Goal: Transaction & Acquisition: Book appointment/travel/reservation

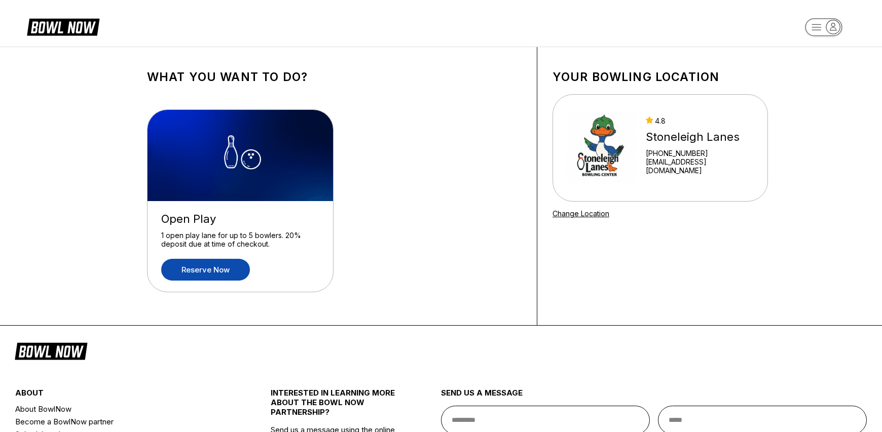
click at [203, 271] on link "Reserve now" at bounding box center [205, 270] width 89 height 22
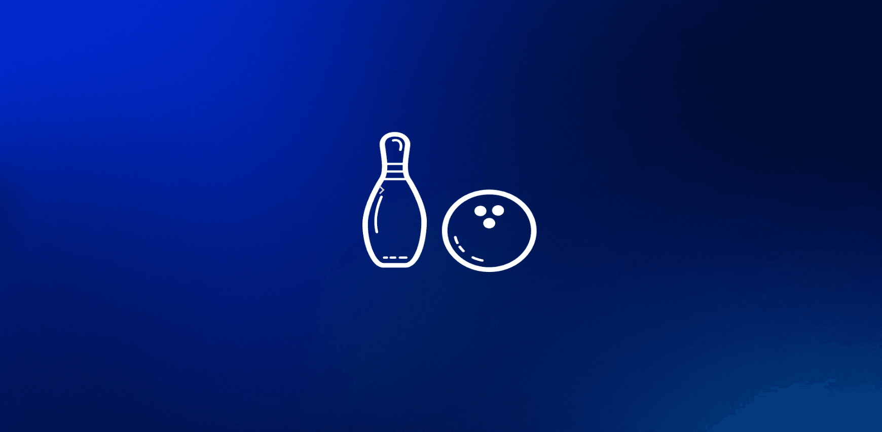
click at [264, 245] on div "11" at bounding box center [258, 239] width 14 height 14
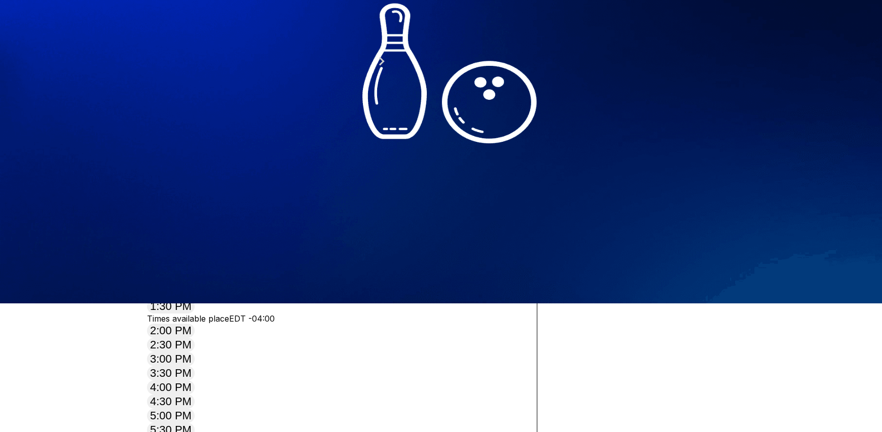
scroll to position [137, 0]
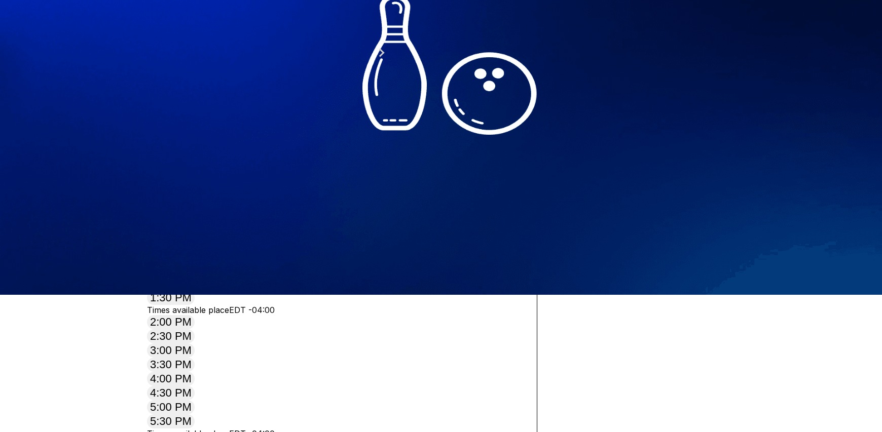
click at [233, 32] on button at bounding box center [226, 27] width 14 height 11
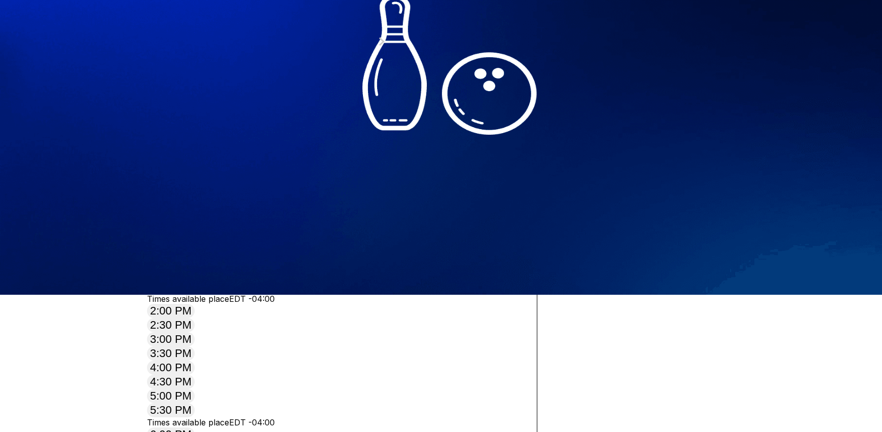
click at [246, 21] on button at bounding box center [240, 16] width 14 height 11
type input "*"
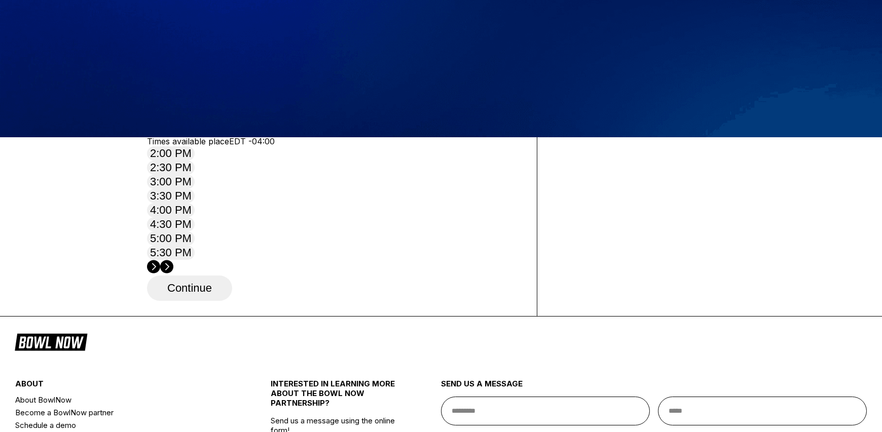
scroll to position [304, 0]
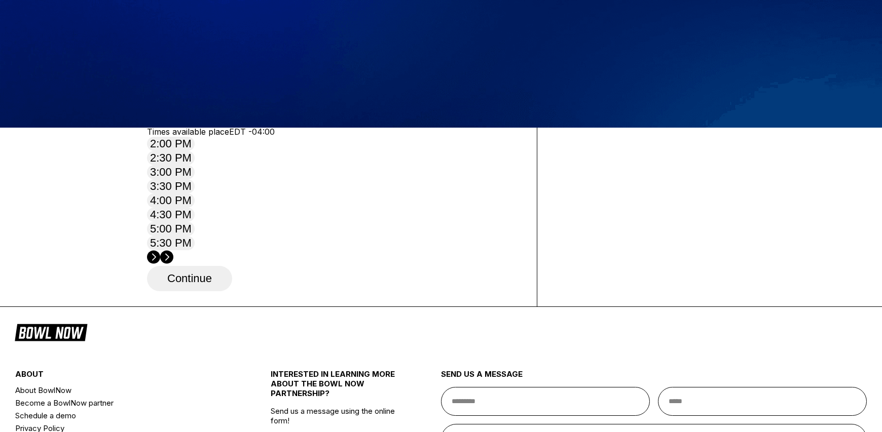
click at [173, 250] on circle at bounding box center [166, 256] width 13 height 13
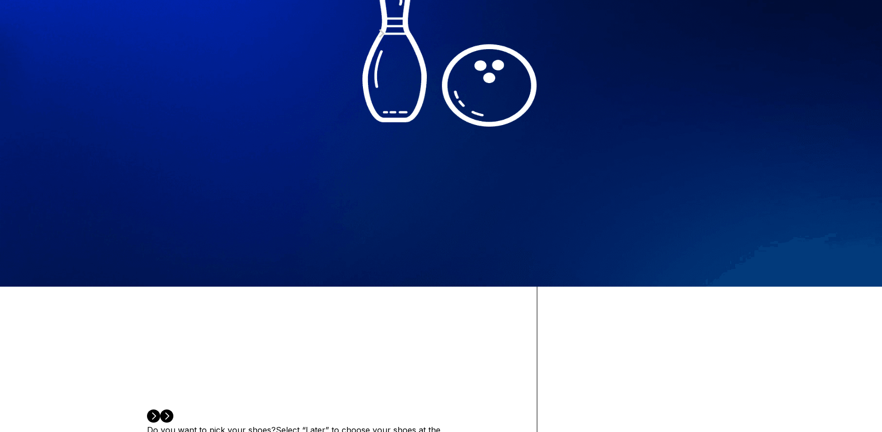
scroll to position [124, 0]
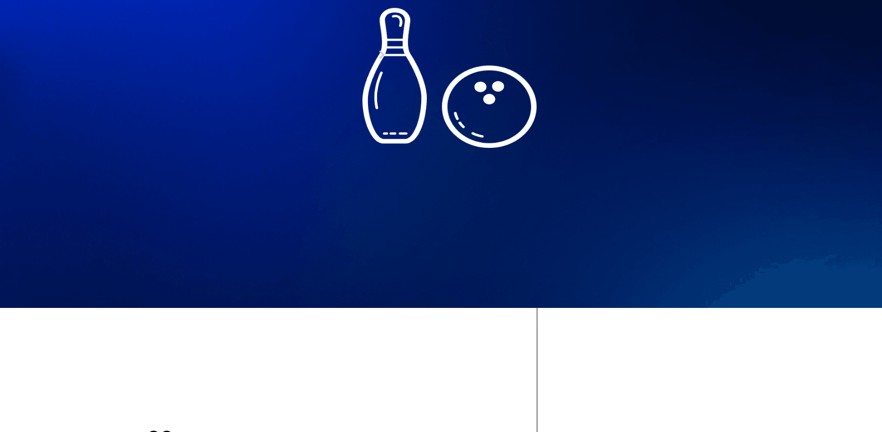
click at [219, 13] on button at bounding box center [226, 7] width 14 height 11
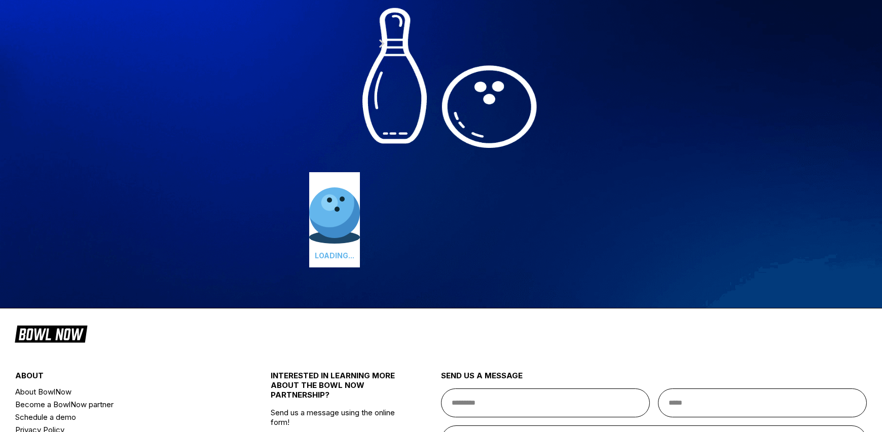
type input "*"
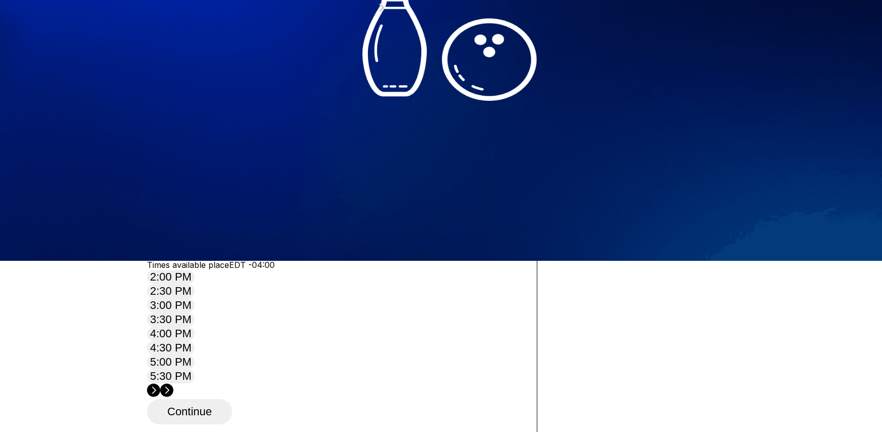
scroll to position [323, 0]
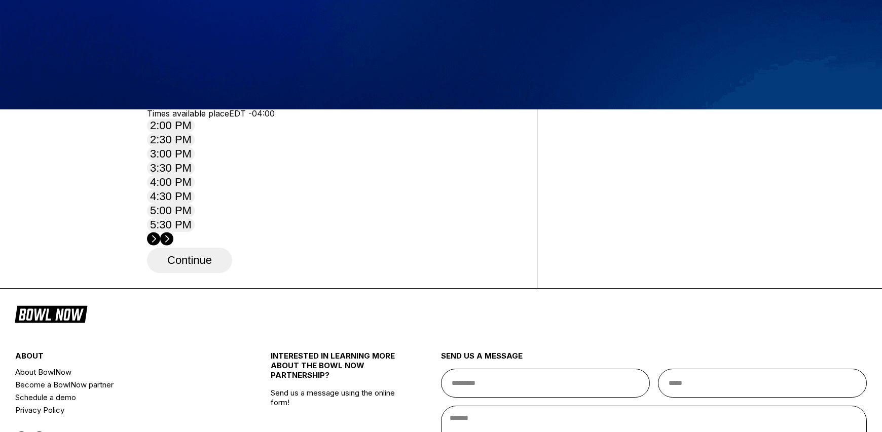
click at [173, 232] on circle at bounding box center [166, 238] width 13 height 13
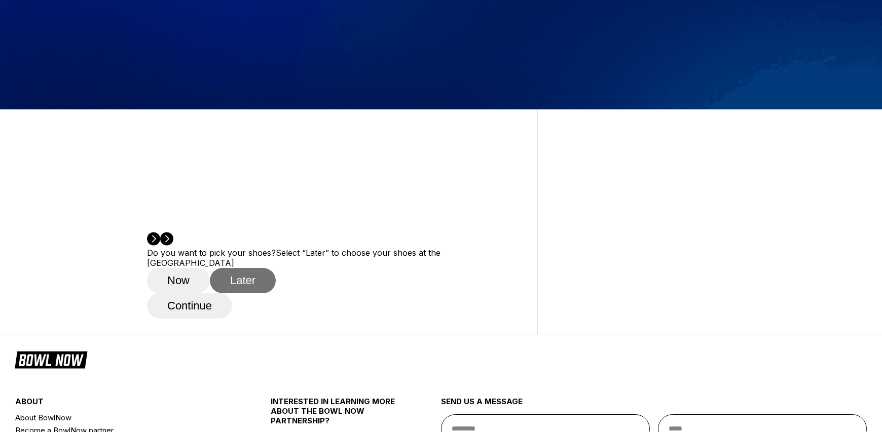
click at [250, 293] on button "Later" at bounding box center [243, 280] width 66 height 25
click at [205, 319] on button "Continue" at bounding box center [189, 305] width 85 height 25
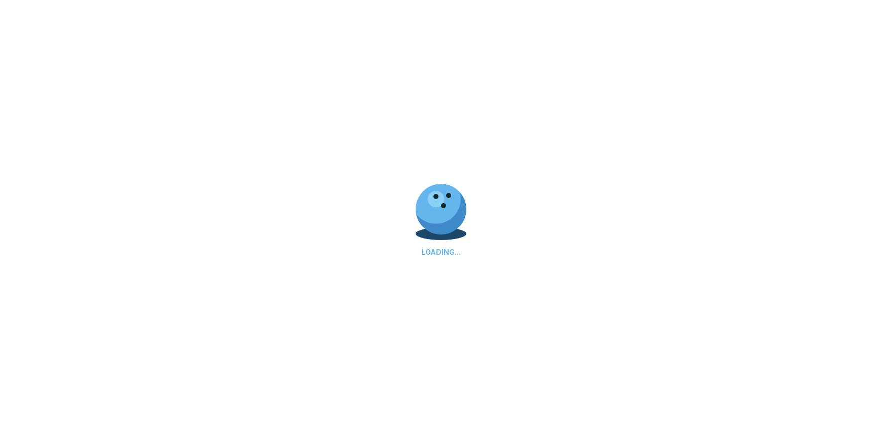
select select "**"
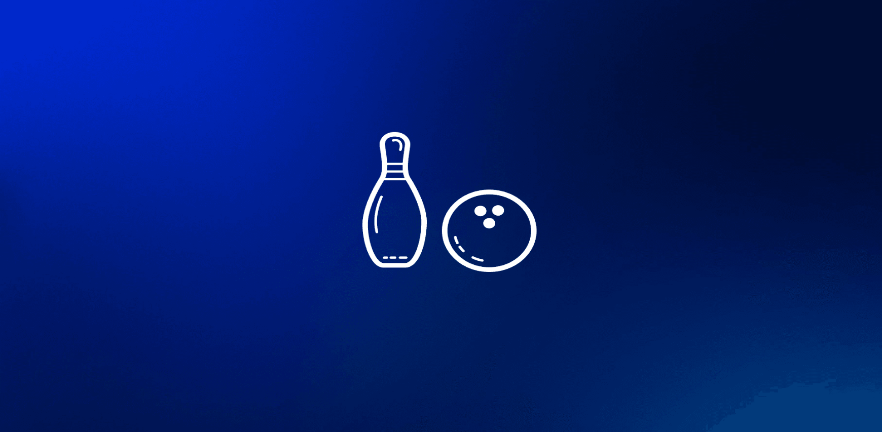
click at [252, 209] on input "text" at bounding box center [334, 210] width 374 height 29
click at [318, 171] on h1 "Create an account" at bounding box center [334, 178] width 374 height 14
click at [262, 126] on span "Sign in with Phone" at bounding box center [214, 132] width 95 height 13
select select "**"
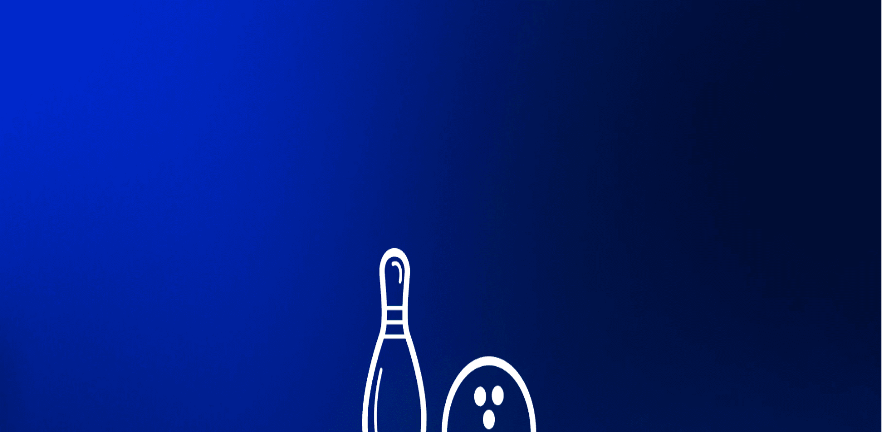
type input "**********"
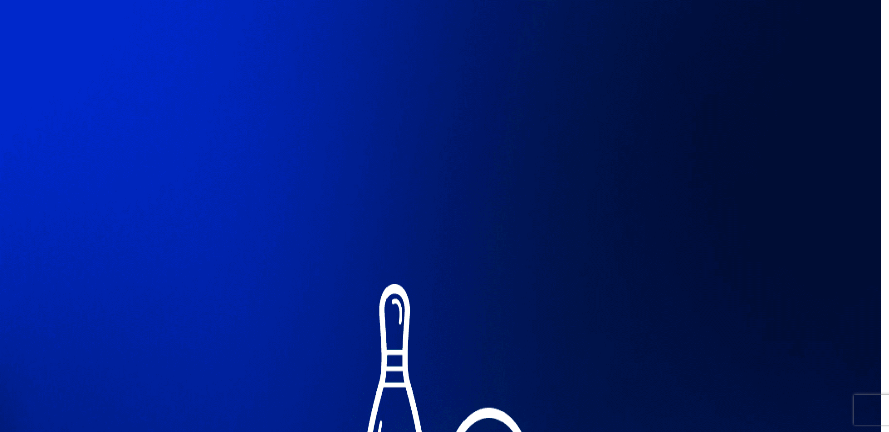
paste input "******"
type input "******"
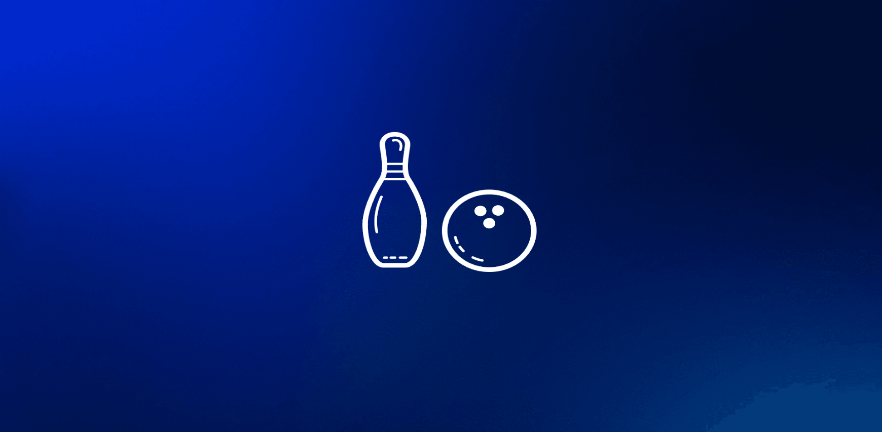
click at [214, 269] on link "Reserve now" at bounding box center [205, 270] width 89 height 22
click at [223, 134] on icon at bounding box center [226, 131] width 6 height 6
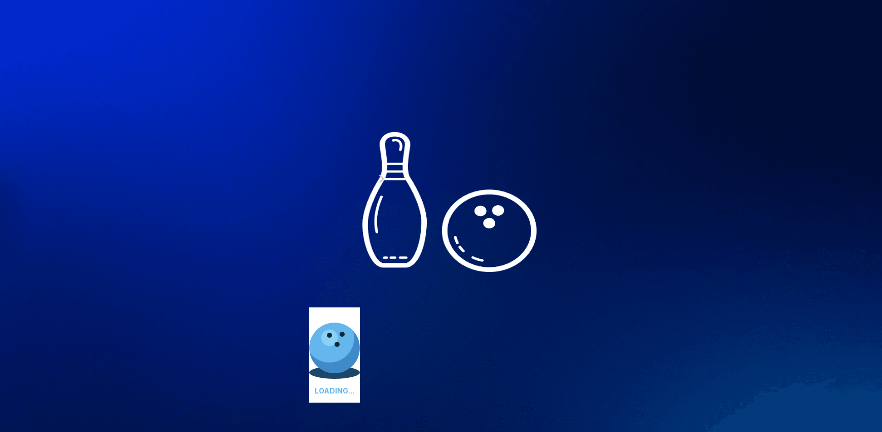
click at [237, 123] on icon at bounding box center [240, 120] width 6 height 6
type input "*"
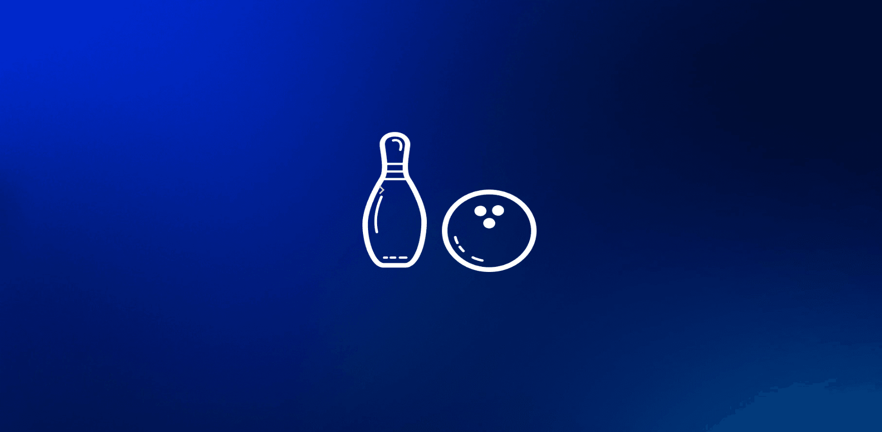
click at [228, 167] on icon at bounding box center [226, 164] width 6 height 6
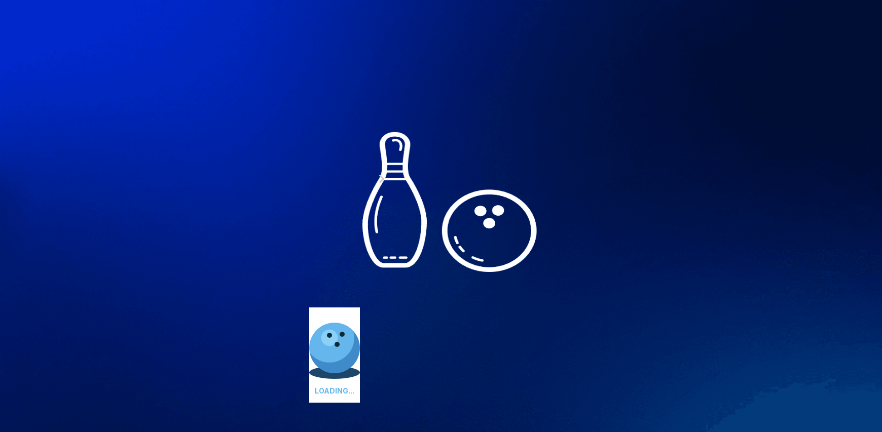
click at [242, 156] on icon at bounding box center [240, 153] width 6 height 6
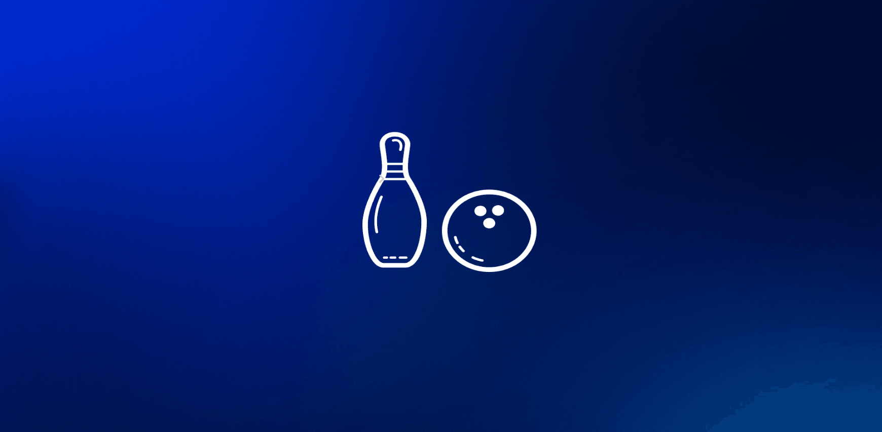
click at [242, 156] on icon at bounding box center [240, 153] width 6 height 6
click at [161, 159] on button at bounding box center [154, 153] width 14 height 11
type input "*"
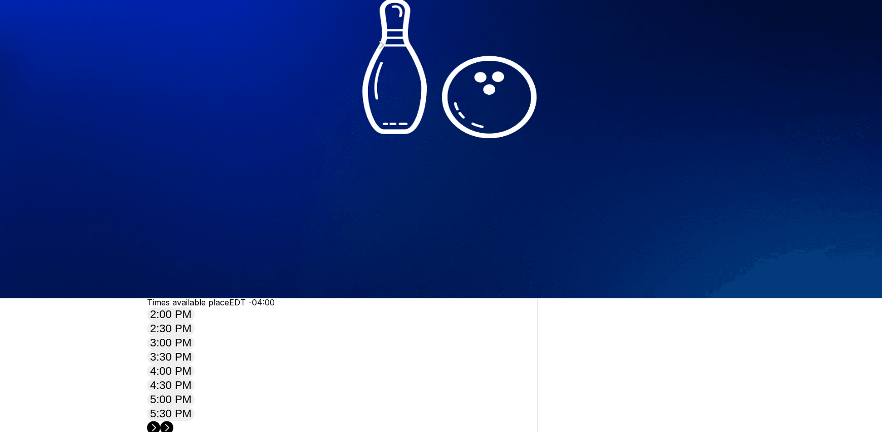
scroll to position [243, 0]
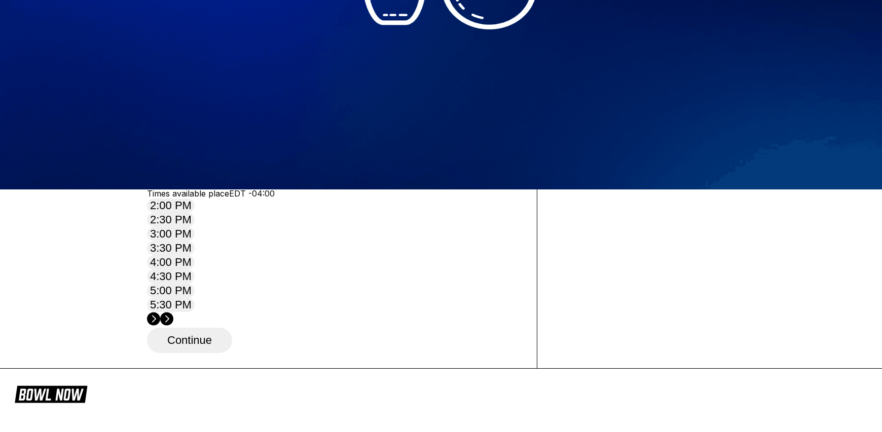
click at [169, 315] on icon at bounding box center [167, 318] width 4 height 7
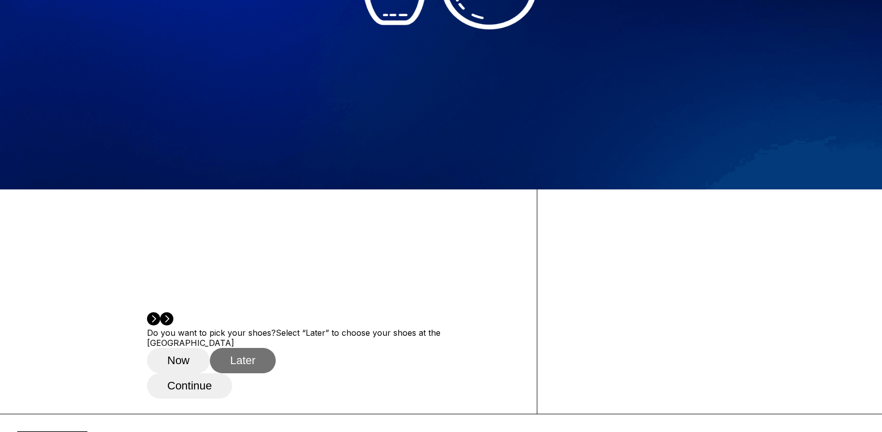
click at [252, 373] on button "Later" at bounding box center [243, 360] width 66 height 25
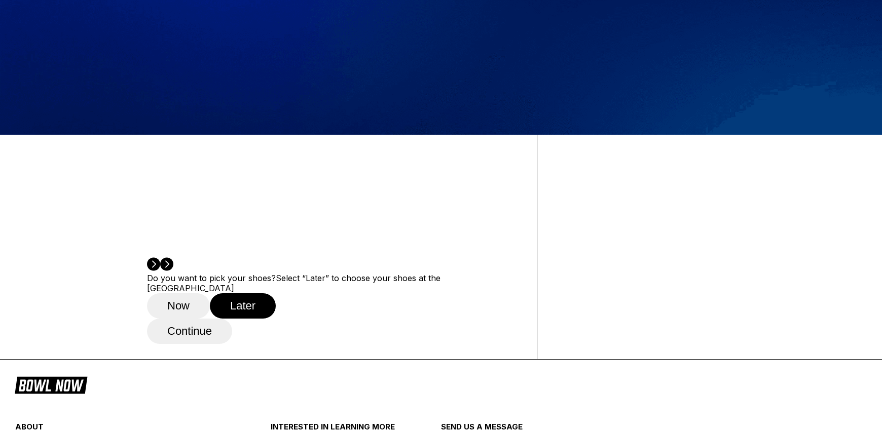
scroll to position [309, 0]
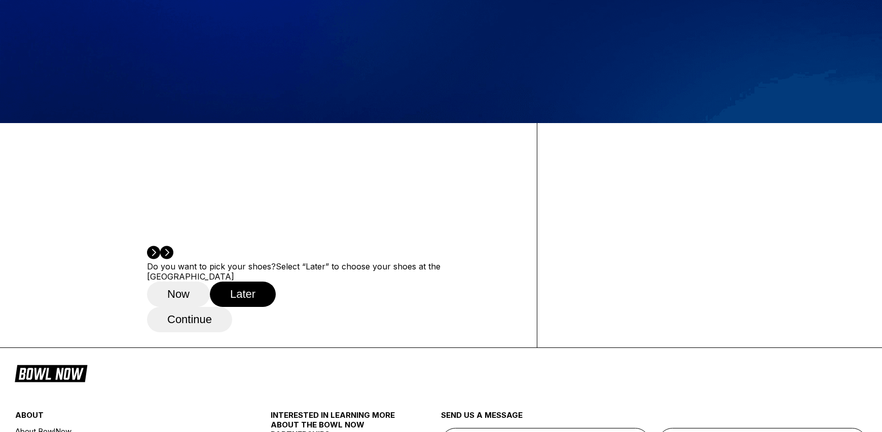
click at [198, 332] on button "Continue" at bounding box center [189, 319] width 85 height 25
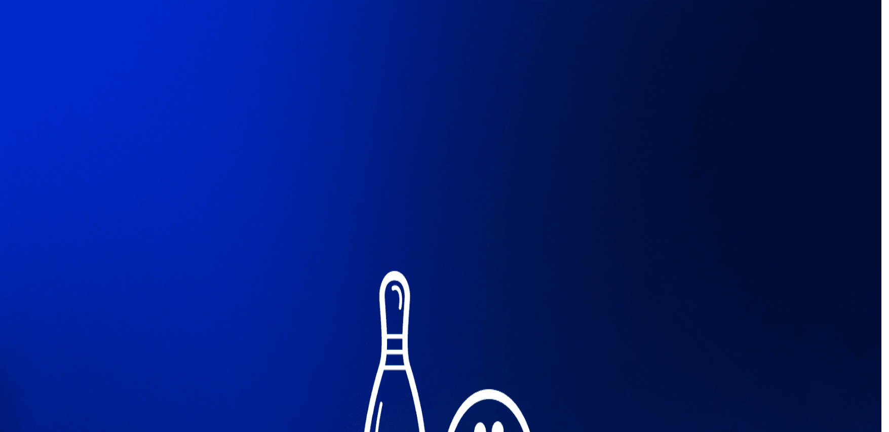
type input "*****"
type input "********"
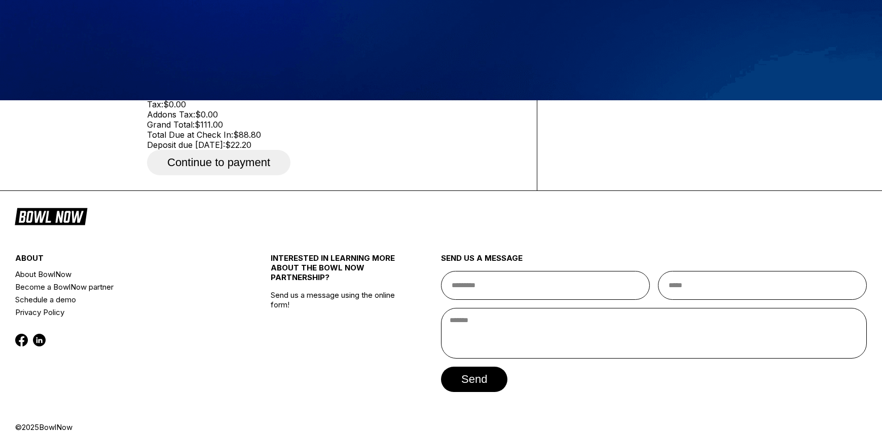
scroll to position [329, 0]
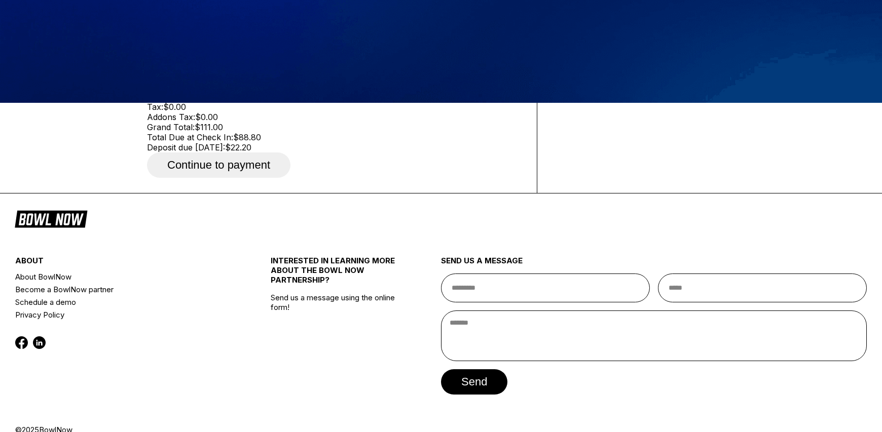
click at [248, 171] on span "Continue to payment" at bounding box center [218, 166] width 143 height 10
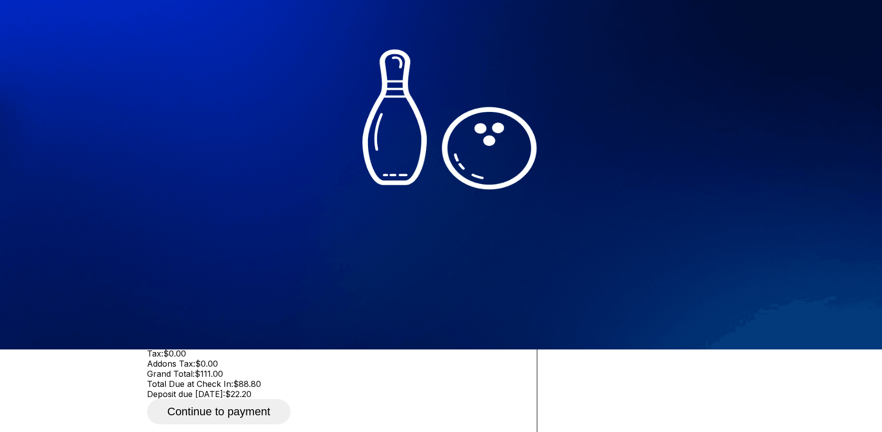
scroll to position [214, 0]
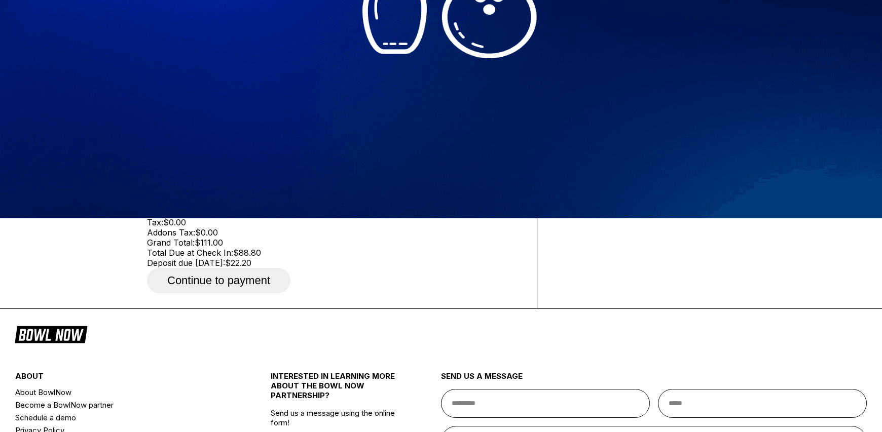
click at [167, 45] on button "Add" at bounding box center [160, 38] width 26 height 14
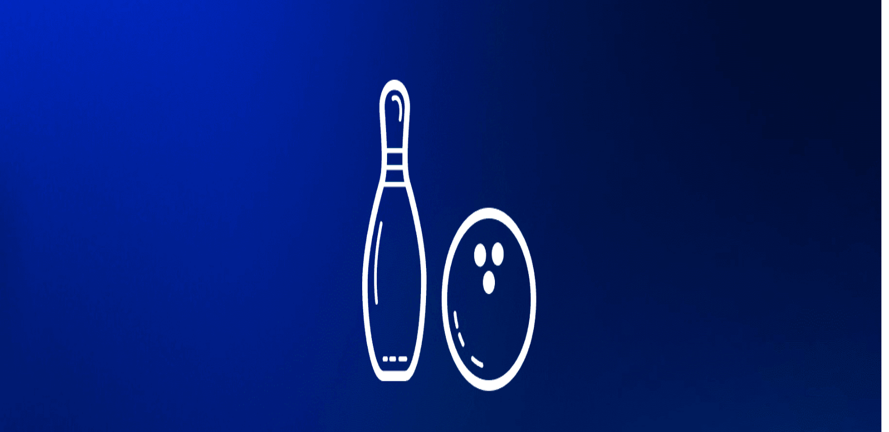
type input "********"
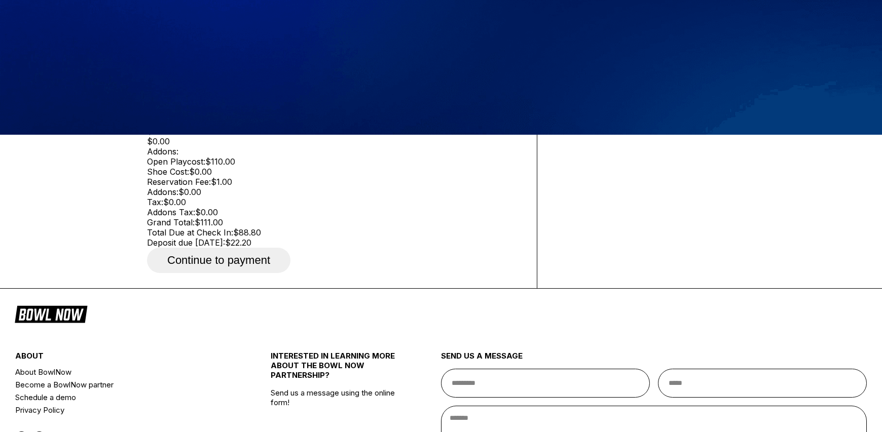
scroll to position [406, 0]
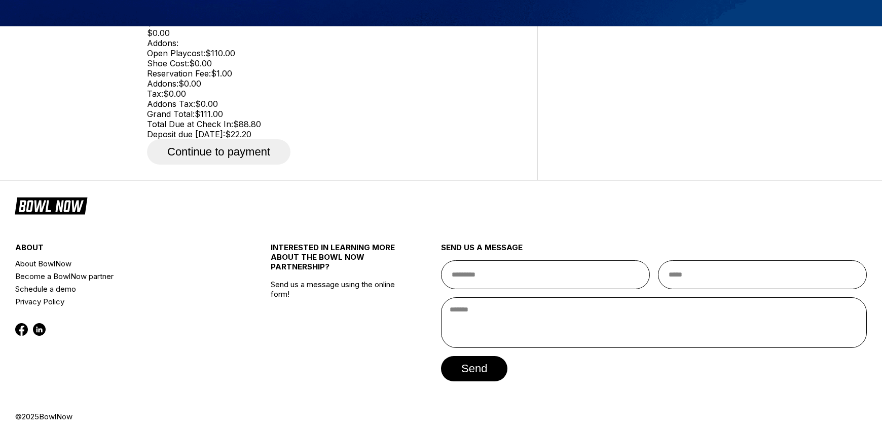
click at [261, 165] on button "Continue to payment" at bounding box center [218, 151] width 143 height 25
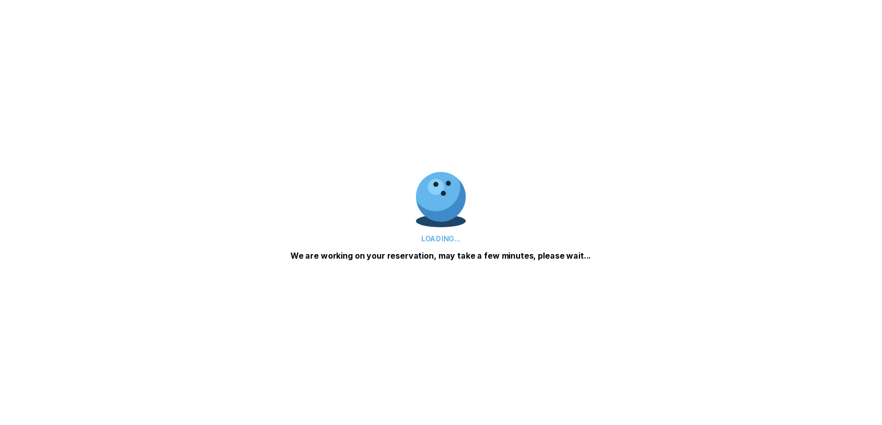
scroll to position [0, 0]
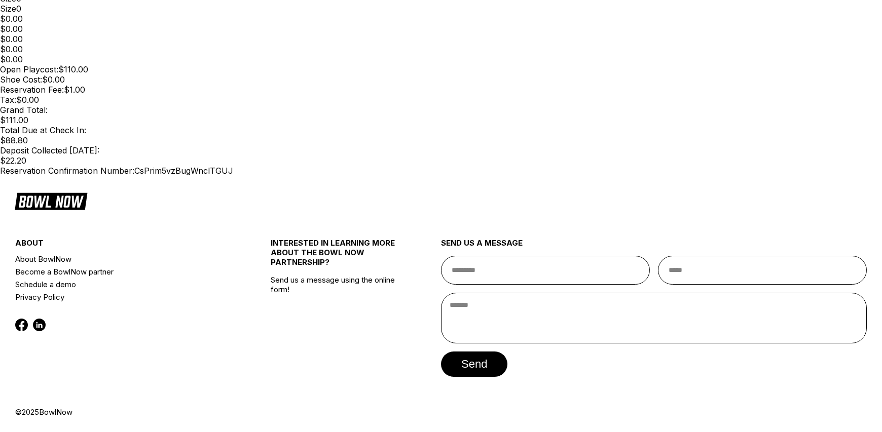
scroll to position [334, 0]
drag, startPoint x: 279, startPoint y: 284, endPoint x: 611, endPoint y: 283, distance: 331.9
copy div "Reservation Confirmation Number: CsPrim5vzBugWnclTGUJ"
